Goal: Task Accomplishment & Management: Manage account settings

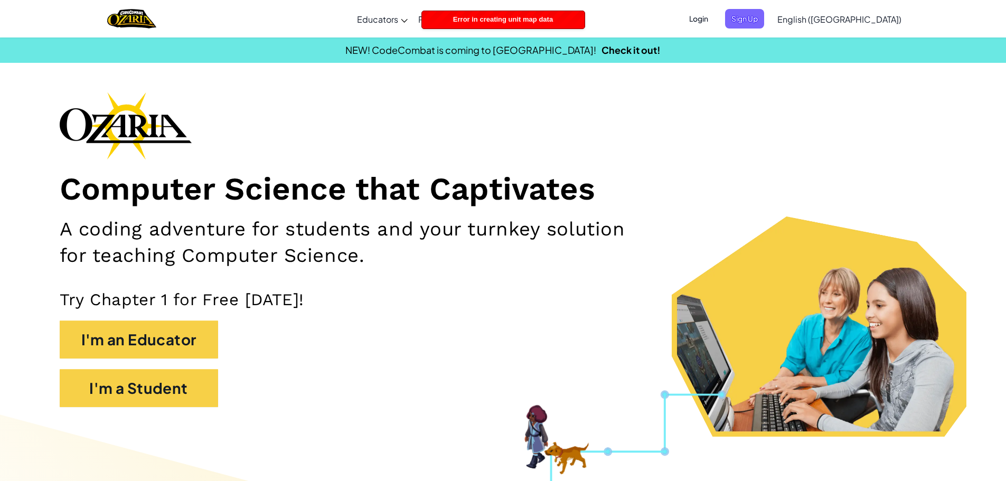
click at [715, 14] on span "Login" at bounding box center [699, 19] width 32 height 20
